Goal: Information Seeking & Learning: Learn about a topic

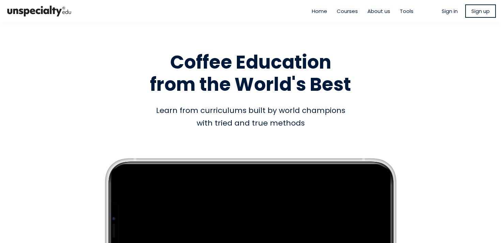
click at [448, 12] on span "Sign in" at bounding box center [450, 11] width 16 height 8
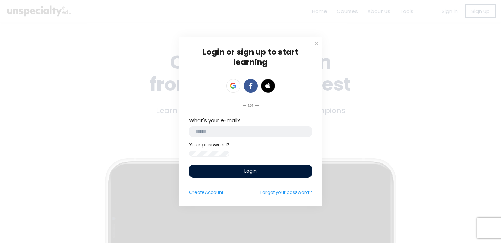
click at [241, 133] on input "email" at bounding box center [250, 131] width 123 height 11
click at [237, 79] on div at bounding box center [233, 86] width 17 height 14
click at [233, 84] on link at bounding box center [233, 86] width 14 height 14
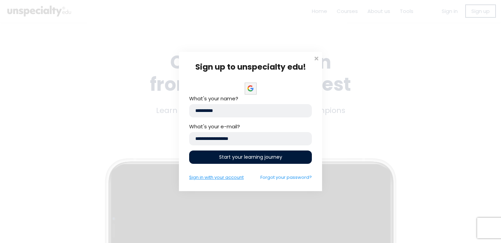
click at [238, 178] on link "Sign in with your account" at bounding box center [216, 177] width 55 height 6
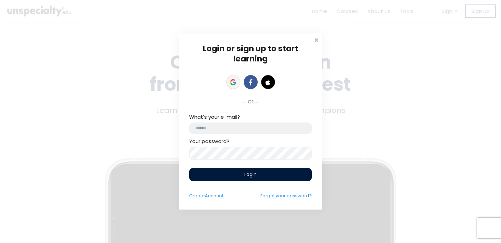
click at [236, 81] on icon at bounding box center [233, 82] width 6 height 6
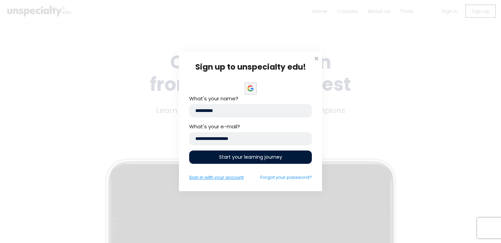
click at [233, 177] on link "Sign in with your account" at bounding box center [216, 177] width 55 height 6
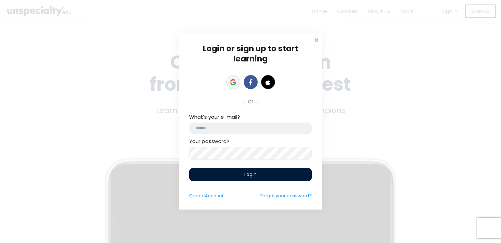
click at [233, 78] on link at bounding box center [233, 82] width 14 height 14
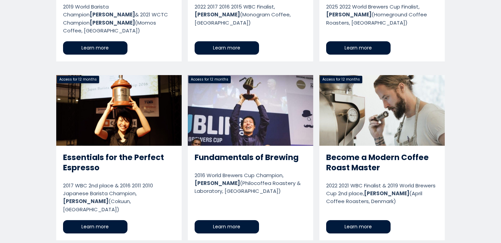
scroll to position [478, 0]
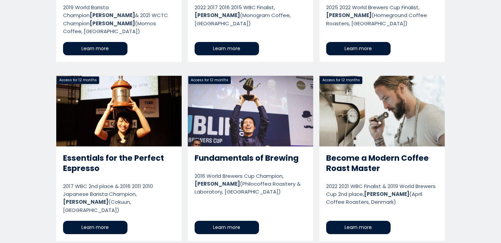
click at [353, 212] on link "Become a Modern Coffee Roast Master" at bounding box center [381, 158] width 125 height 165
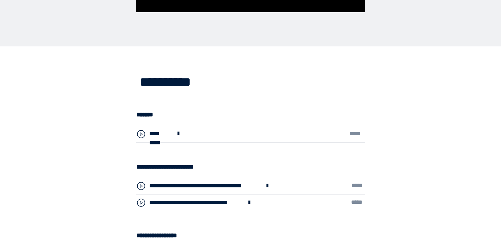
scroll to position [1759, 0]
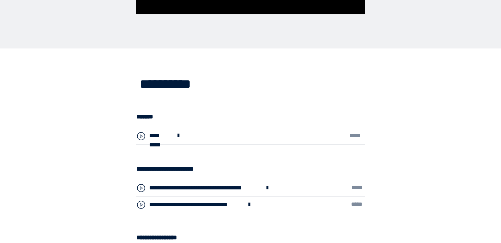
click at [228, 137] on div "**********" at bounding box center [250, 136] width 228 height 17
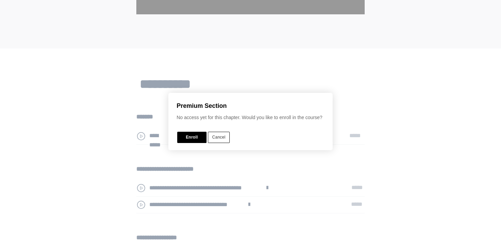
click at [223, 138] on button "Cancel" at bounding box center [219, 137] width 22 height 11
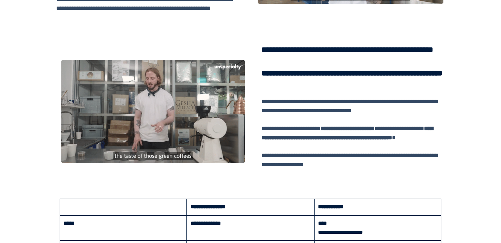
scroll to position [546, 0]
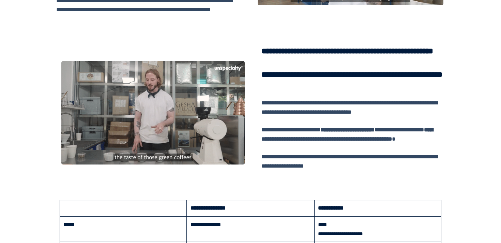
click at [181, 118] on div at bounding box center [152, 112] width 183 height 103
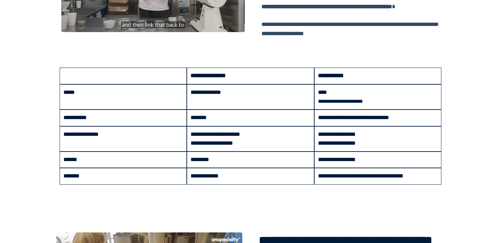
scroll to position [678, 0]
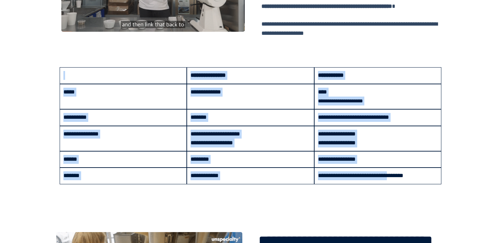
drag, startPoint x: 50, startPoint y: 49, endPoint x: 395, endPoint y: 176, distance: 367.8
click at [395, 176] on td "**********" at bounding box center [377, 175] width 127 height 16
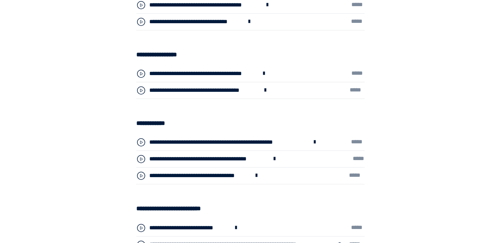
scroll to position [1944, 0]
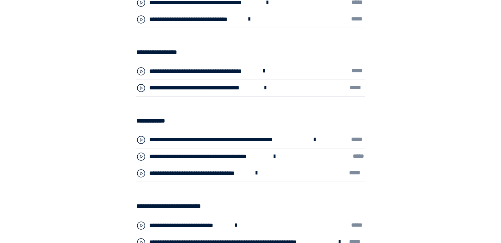
click at [183, 90] on div "**********" at bounding box center [204, 87] width 110 height 9
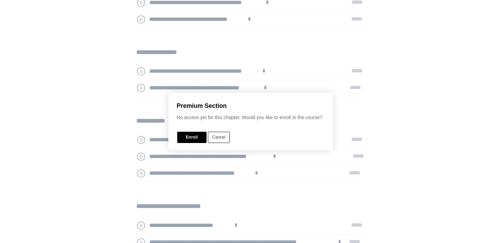
click at [222, 142] on button "Cancel" at bounding box center [219, 137] width 22 height 11
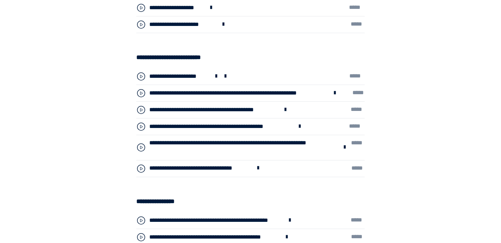
scroll to position [2225, 0]
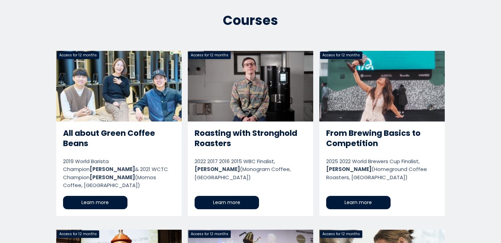
scroll to position [330, 0]
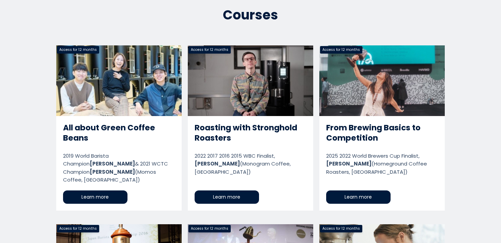
click at [102, 184] on link "All about Green Coffee Beans" at bounding box center [118, 127] width 125 height 165
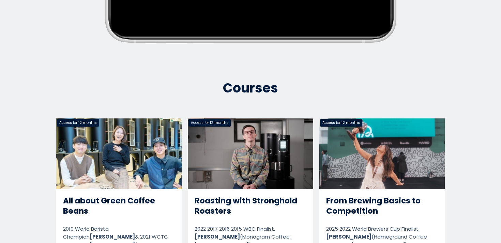
scroll to position [0, 0]
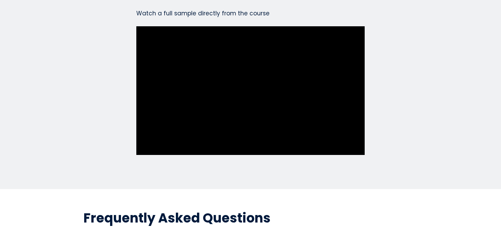
scroll to position [3208, 0]
